Goal: Task Accomplishment & Management: Manage account settings

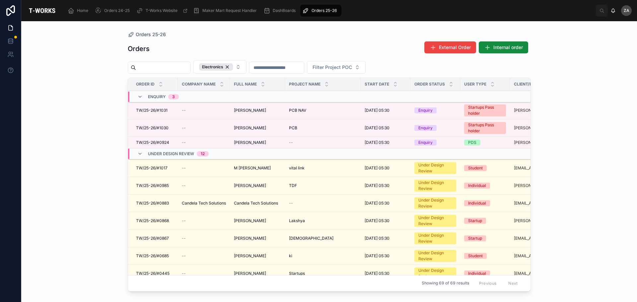
click at [293, 127] on span "PCB" at bounding box center [293, 127] width 8 height 5
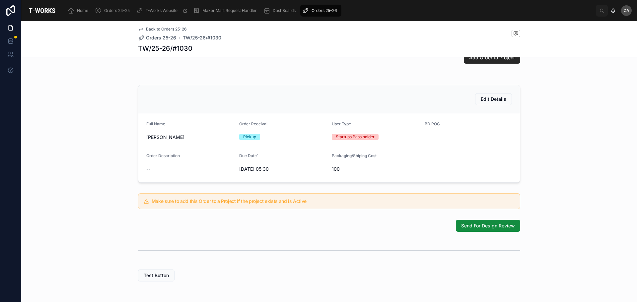
scroll to position [133, 0]
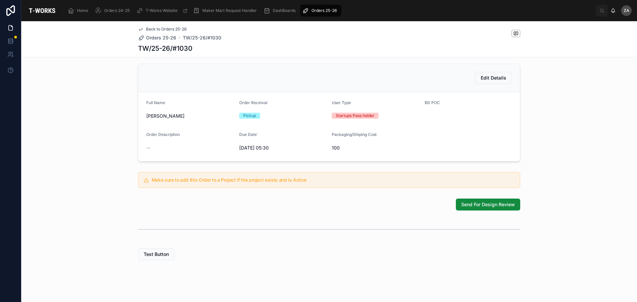
click at [484, 208] on span "Send For Design Review" at bounding box center [488, 204] width 54 height 7
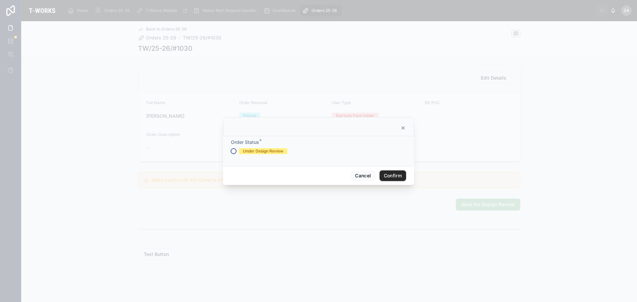
click at [234, 152] on button "Under Design Review" at bounding box center [233, 151] width 5 height 5
click at [388, 179] on button "Confirm" at bounding box center [393, 176] width 27 height 11
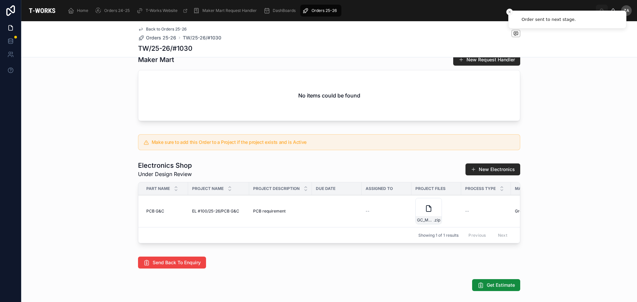
scroll to position [232, 0]
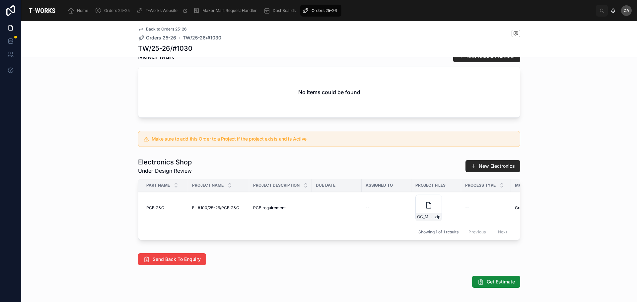
click at [425, 209] on icon at bounding box center [429, 205] width 8 height 8
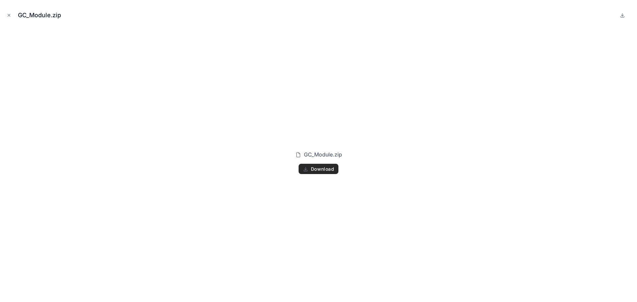
click at [320, 170] on span "Download" at bounding box center [322, 169] width 23 height 6
click at [306, 170] on icon "button" at bounding box center [306, 169] width 2 height 1
click at [10, 17] on icon "Close modal" at bounding box center [9, 15] width 5 height 5
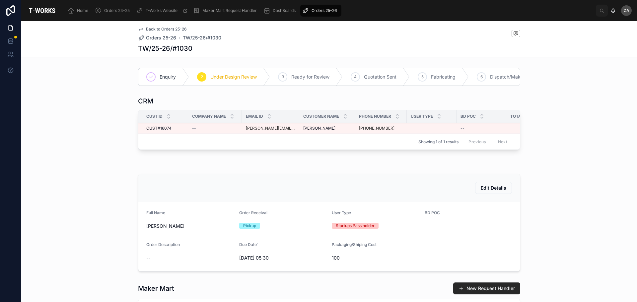
drag, startPoint x: 386, startPoint y: 133, endPoint x: 359, endPoint y: 134, distance: 26.6
click at [359, 131] on div "[PHONE_NUMBER]" at bounding box center [381, 128] width 44 height 5
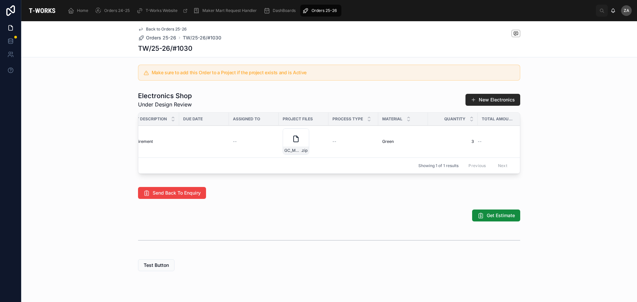
scroll to position [0, 140]
click at [499, 219] on span "Get Estimate" at bounding box center [501, 215] width 28 height 7
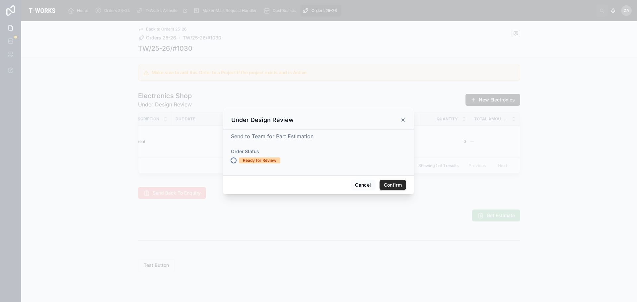
click at [232, 162] on button "Ready for Review" at bounding box center [233, 160] width 5 height 5
click at [395, 185] on button "Confirm" at bounding box center [393, 185] width 27 height 11
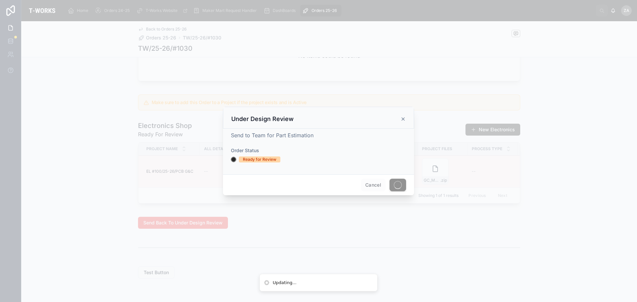
scroll to position [299, 0]
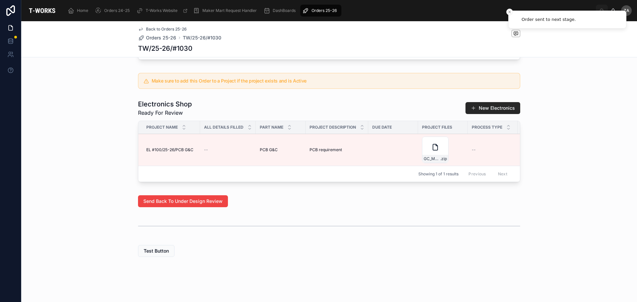
click at [0, 0] on icon at bounding box center [0, 0] width 0 height 0
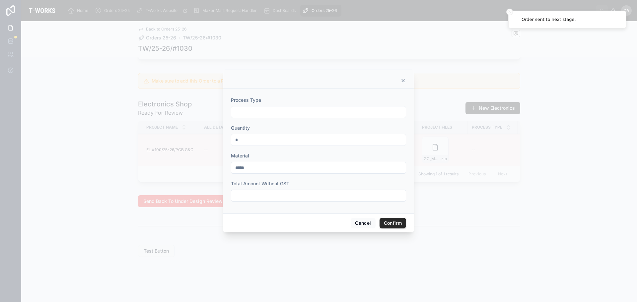
click at [248, 113] on input "text" at bounding box center [318, 112] width 175 height 9
type input "**********"
click at [264, 195] on input "text" at bounding box center [318, 195] width 175 height 9
click at [362, 224] on button "Cancel" at bounding box center [363, 223] width 25 height 11
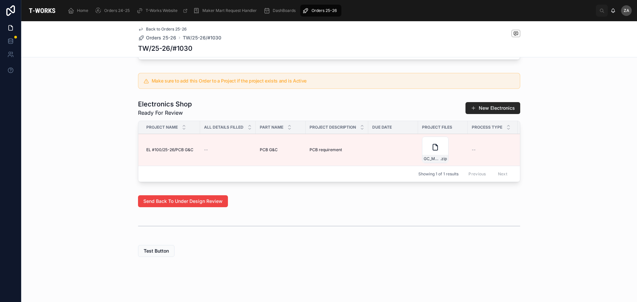
click at [344, 260] on div "Test Button" at bounding box center [329, 251] width 616 height 17
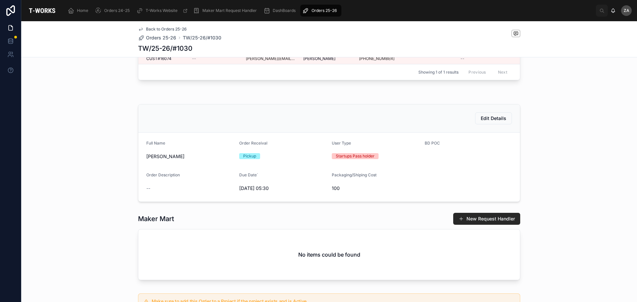
scroll to position [0, 0]
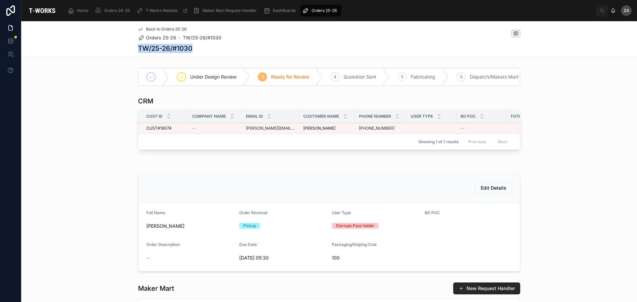
drag, startPoint x: 193, startPoint y: 46, endPoint x: 137, endPoint y: 50, distance: 56.5
click at [138, 50] on div "TW/25-26/#1030" at bounding box center [329, 48] width 382 height 9
copy h1 "TW/25-26/#1030"
click at [562, 180] on div "Under Design Review 3 Ready for Review 4 Quotation Sent 5 Fabricating 6 Dispatc…" at bounding box center [329, 307] width 616 height 485
drag, startPoint x: 288, startPoint y: 133, endPoint x: 243, endPoint y: 134, distance: 45.1
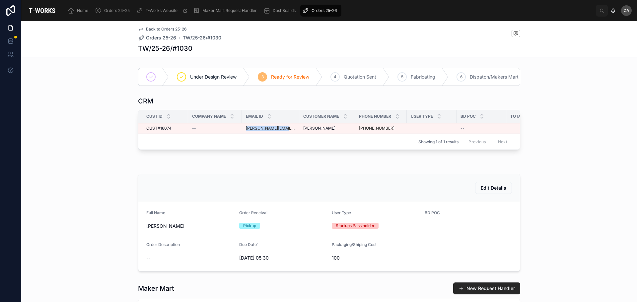
click at [243, 134] on td "[PERSON_NAME][EMAIL_ADDRESS][DOMAIN_NAME]" at bounding box center [270, 128] width 57 height 11
copy link "[PERSON_NAME][EMAIL_ADDRESS][DOMAIN_NAME]"
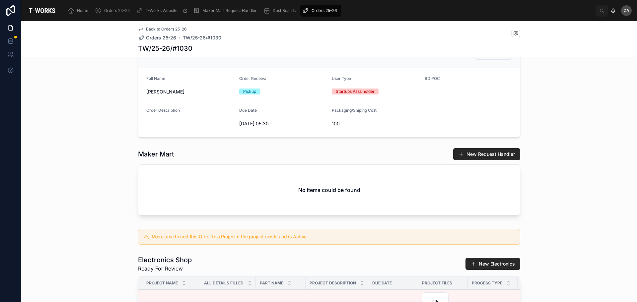
scroll to position [106, 0]
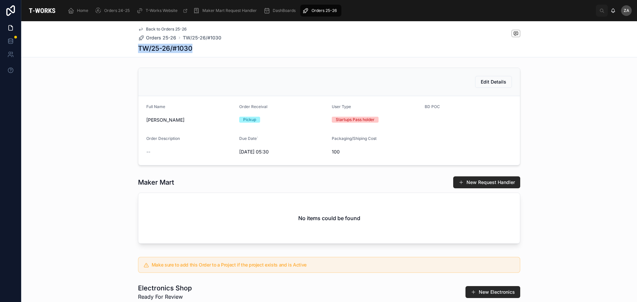
drag, startPoint x: 202, startPoint y: 45, endPoint x: 136, endPoint y: 48, distance: 65.8
click at [138, 48] on div "TW/25-26/#1030" at bounding box center [329, 48] width 382 height 9
copy h1 "TW/25-26/#1030"
drag, startPoint x: 581, startPoint y: 196, endPoint x: 558, endPoint y: 200, distance: 23.2
click at [581, 196] on div "Maker Mart New Request Handler No items could be found" at bounding box center [329, 212] width 616 height 76
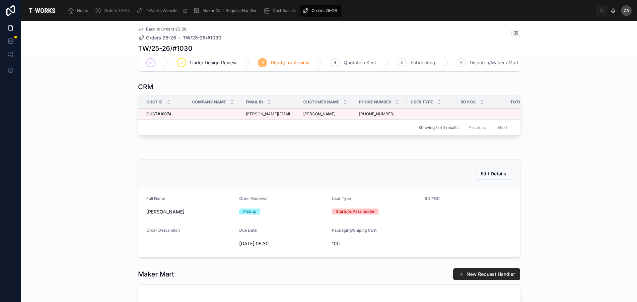
scroll to position [0, 0]
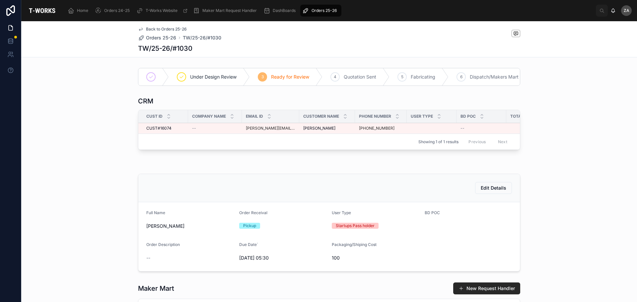
click at [192, 36] on span "TW/25-26/#1030" at bounding box center [202, 38] width 38 height 7
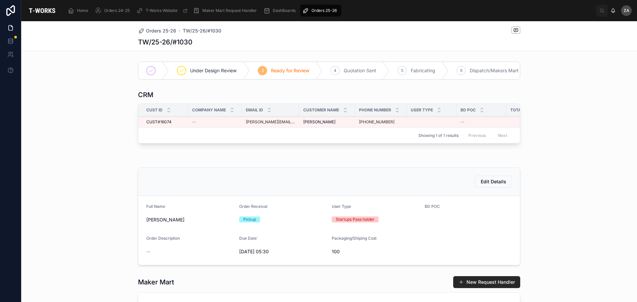
click at [203, 31] on span "TW/25-26/#1030" at bounding box center [202, 31] width 38 height 7
click at [166, 31] on span "Orders 25-26" at bounding box center [161, 31] width 30 height 7
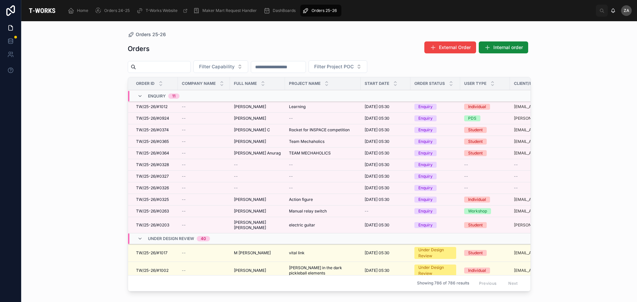
click at [235, 67] on span "Filter Capability" at bounding box center [217, 66] width 36 height 7
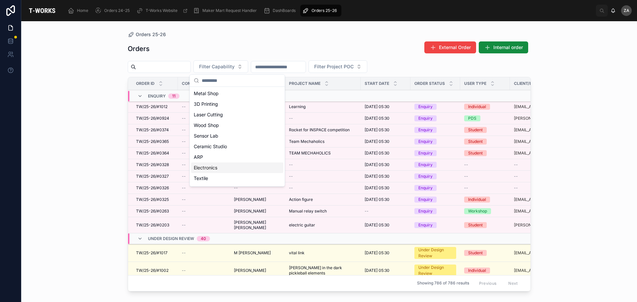
click at [204, 166] on div "Electronics" at bounding box center [237, 168] width 92 height 11
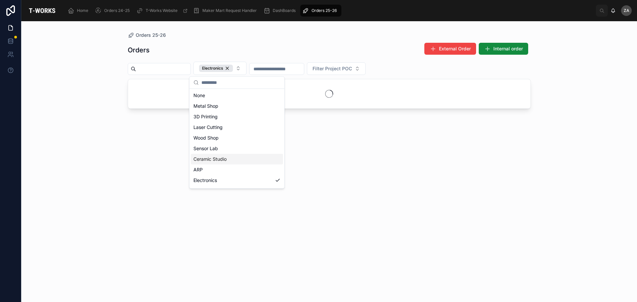
click at [71, 100] on div "Orders 25-26 Orders External Order Internal order Electronics Filter Project POC" at bounding box center [329, 161] width 616 height 281
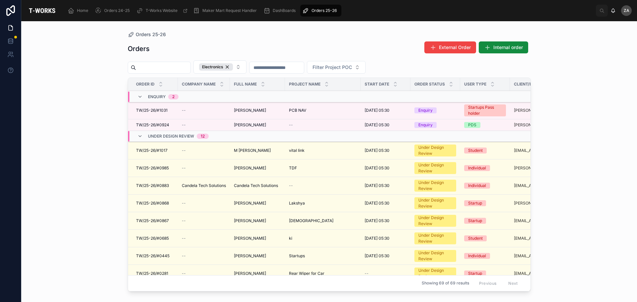
click at [377, 110] on span "[DATE] 05:30" at bounding box center [377, 110] width 25 height 5
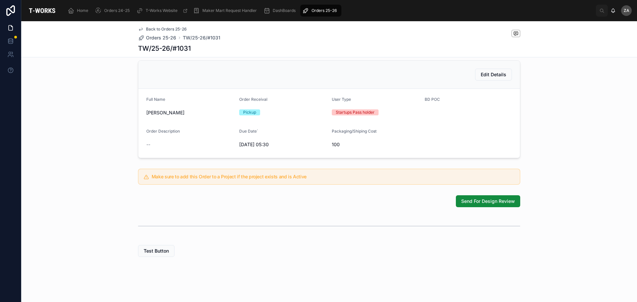
scroll to position [146, 0]
click at [470, 202] on span "Send For Design Review" at bounding box center [488, 201] width 54 height 7
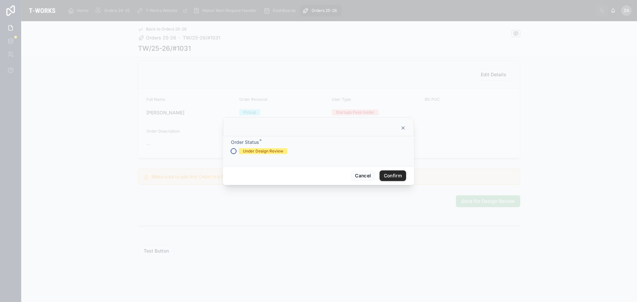
click at [234, 151] on button "Under Design Review" at bounding box center [233, 151] width 5 height 5
click at [388, 174] on button "Confirm" at bounding box center [393, 176] width 27 height 11
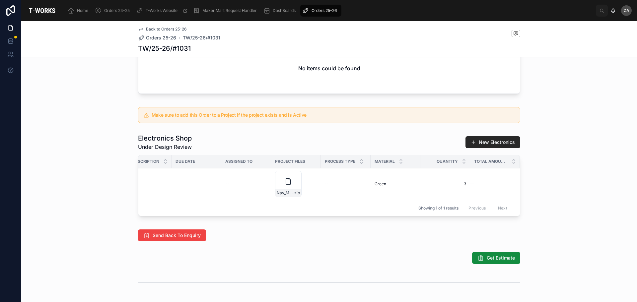
scroll to position [0, 0]
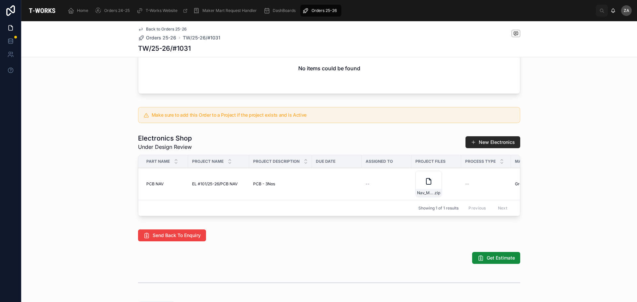
click at [0, 0] on icon at bounding box center [0, 0] width 0 height 0
click at [417, 191] on div "Nav_Module .zip" at bounding box center [428, 184] width 27 height 27
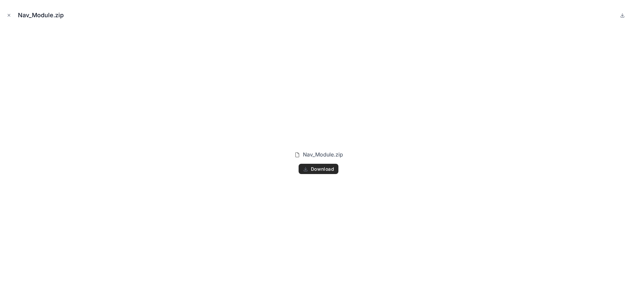
click at [327, 190] on div "Nav_Module.zip Download" at bounding box center [318, 162] width 626 height 269
click at [305, 167] on icon "button" at bounding box center [305, 169] width 5 height 5
click at [305, 169] on icon "button" at bounding box center [305, 169] width 5 height 5
click at [305, 168] on icon "button" at bounding box center [305, 169] width 5 height 5
click at [427, 49] on div "Nav_Module.zip Download" at bounding box center [318, 162] width 626 height 269
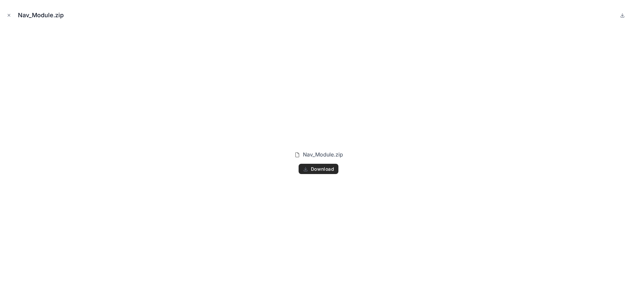
click at [325, 171] on span "Download" at bounding box center [322, 169] width 23 height 6
click at [306, 170] on icon "button" at bounding box center [306, 168] width 0 height 3
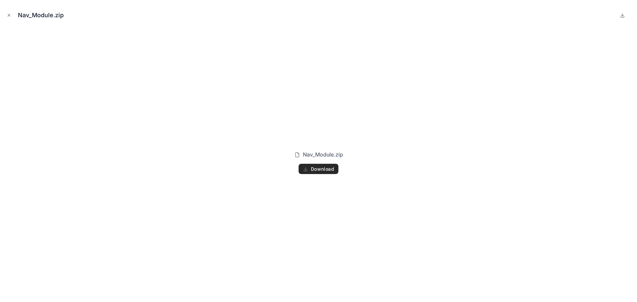
click at [306, 170] on icon "button" at bounding box center [306, 168] width 0 height 3
click at [376, 201] on div "Nav_Module.zip Download" at bounding box center [318, 162] width 626 height 269
drag, startPoint x: 8, startPoint y: 13, endPoint x: 28, endPoint y: 29, distance: 25.7
click at [8, 13] on button "Close modal" at bounding box center [8, 15] width 7 height 7
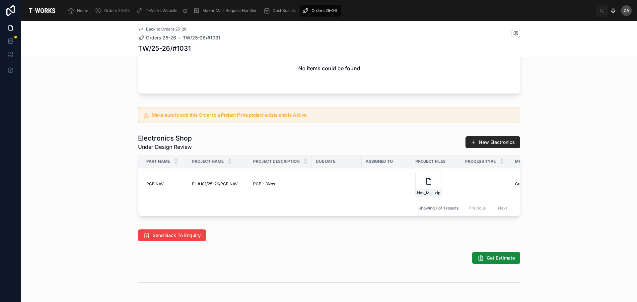
click at [552, 162] on div "Electronics Shop Under Design Review New Electronics Part Name Project Name Pro…" at bounding box center [329, 176] width 616 height 91
click at [0, 0] on icon at bounding box center [0, 0] width 0 height 0
click at [597, 84] on div "Maker Mart New Request Handler No items could be found" at bounding box center [329, 62] width 616 height 76
click at [596, 139] on div "Enquiry 2 Under Design Review 3 Ready for Review 4 Quotation Sent 5 Fabricating…" at bounding box center [329, 62] width 616 height 507
click at [0, 0] on icon at bounding box center [0, 0] width 0 height 0
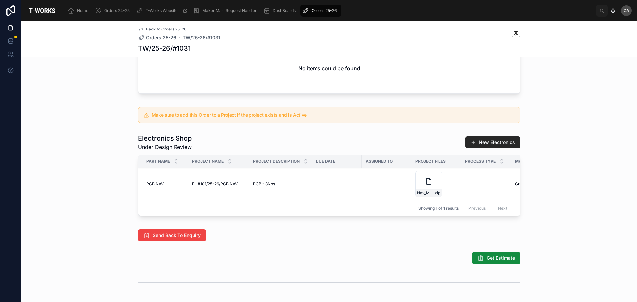
click at [602, 114] on div "Enquiry 2 Under Design Review 3 Ready for Review 4 Quotation Sent 5 Fabricating…" at bounding box center [329, 62] width 616 height 507
click at [321, 9] on span "Orders 25-26" at bounding box center [324, 10] width 25 height 5
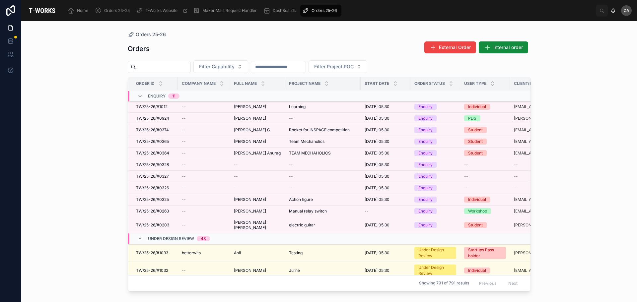
click at [235, 66] on span "Filter Capability" at bounding box center [217, 66] width 36 height 7
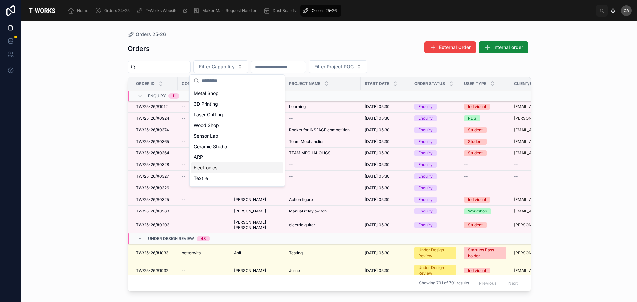
click at [209, 168] on div "Electronics" at bounding box center [237, 168] width 92 height 11
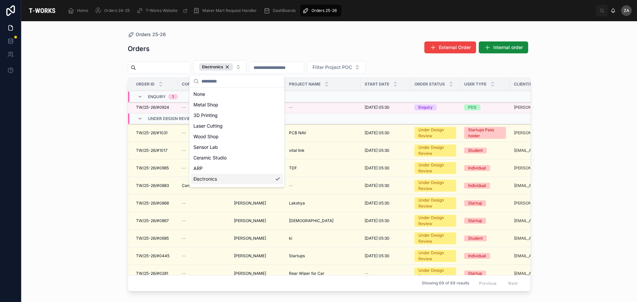
click at [584, 146] on div "Orders 25-26 Orders External Order Internal order Electronics Filter Project PO…" at bounding box center [329, 161] width 616 height 281
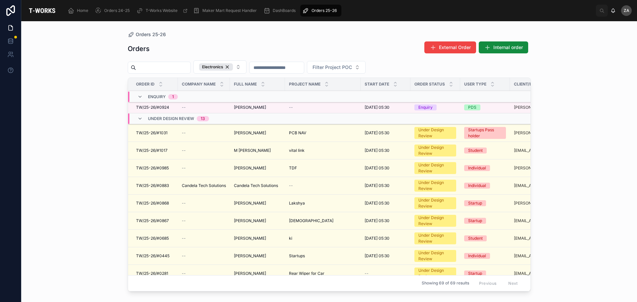
click at [299, 134] on span "PCB NAV" at bounding box center [297, 132] width 17 height 5
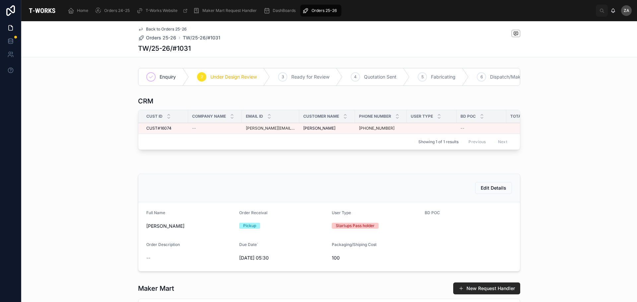
click at [319, 9] on span "Orders 25-26" at bounding box center [324, 10] width 25 height 5
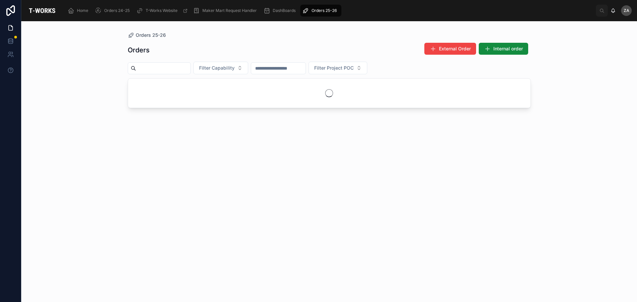
click at [235, 70] on span "Filter Capability" at bounding box center [217, 68] width 36 height 7
click at [210, 173] on div "Electronics" at bounding box center [237, 169] width 92 height 11
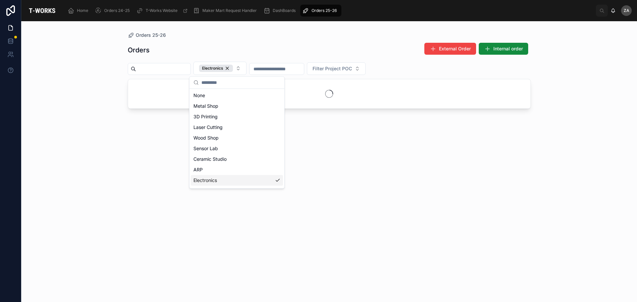
click at [133, 160] on div "Orders External Order Internal order Electronics Filter Project POC" at bounding box center [329, 166] width 403 height 256
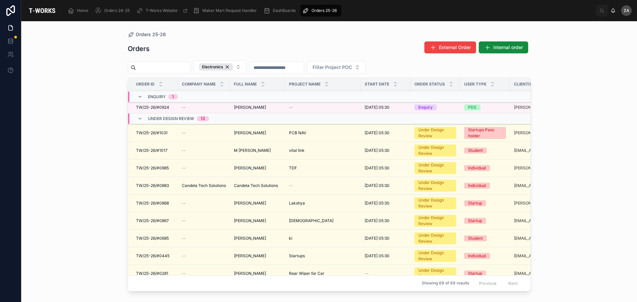
click at [254, 111] on td "[PERSON_NAME] [PERSON_NAME]" at bounding box center [257, 108] width 55 height 12
